Goal: Task Accomplishment & Management: Use online tool/utility

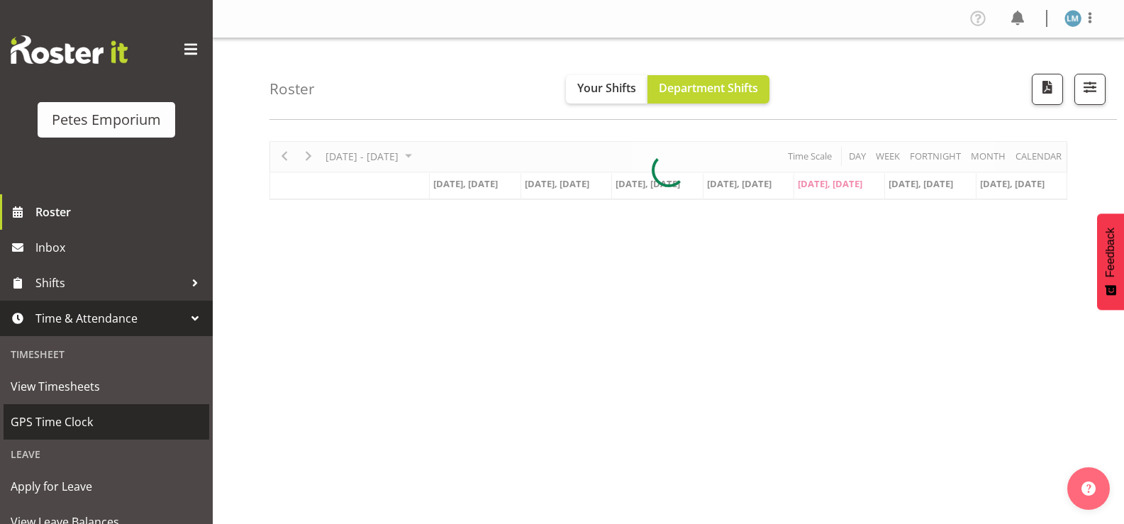
click at [104, 417] on span "GPS Time Clock" at bounding box center [107, 421] width 192 height 21
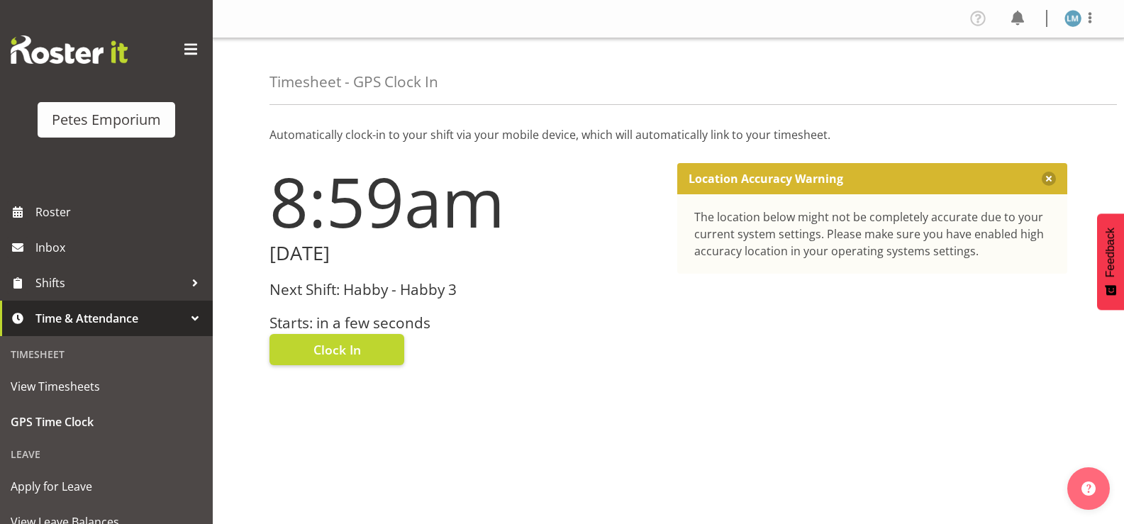
click at [345, 326] on h3 "Starts: in a few seconds" at bounding box center [465, 323] width 391 height 16
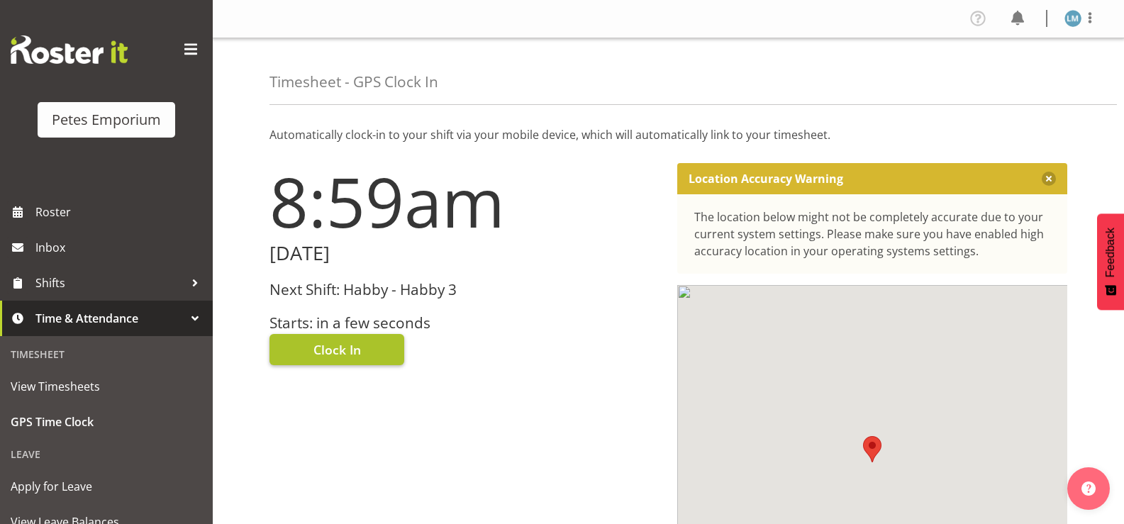
click at [345, 352] on span "Clock In" at bounding box center [338, 349] width 48 height 18
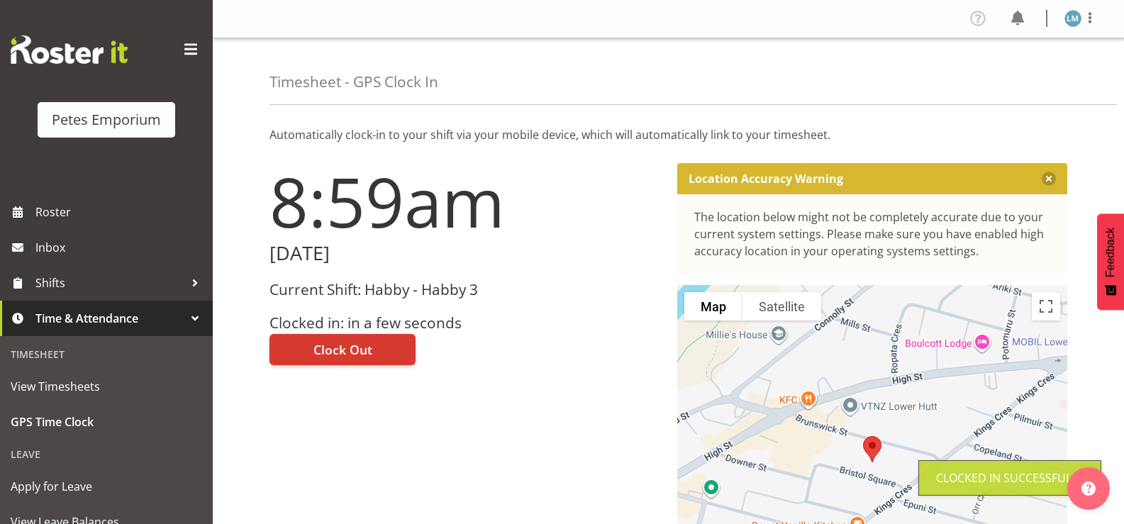
click at [1067, 13] on img at bounding box center [1073, 18] width 17 height 17
click at [1012, 73] on link "Log Out" at bounding box center [1031, 75] width 136 height 26
